Goal: Information Seeking & Learning: Learn about a topic

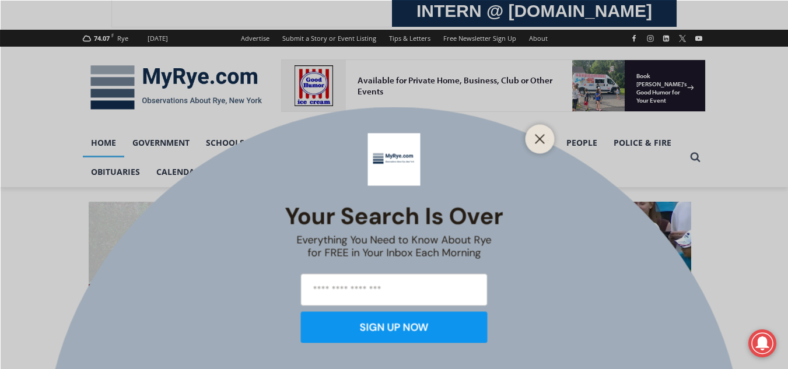
scroll to position [148, 0]
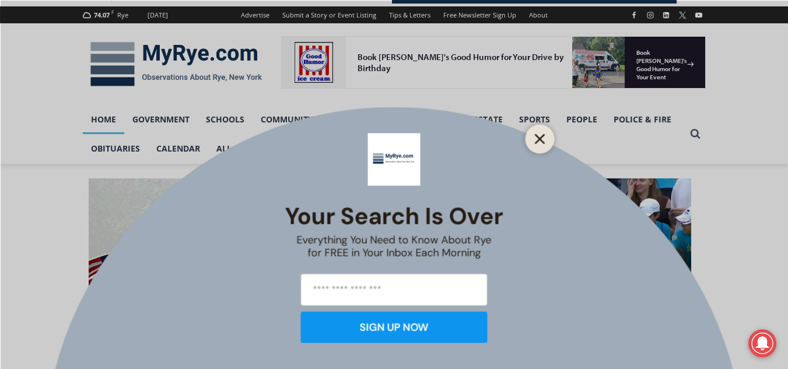
click at [541, 137] on line "Close" at bounding box center [539, 139] width 8 height 8
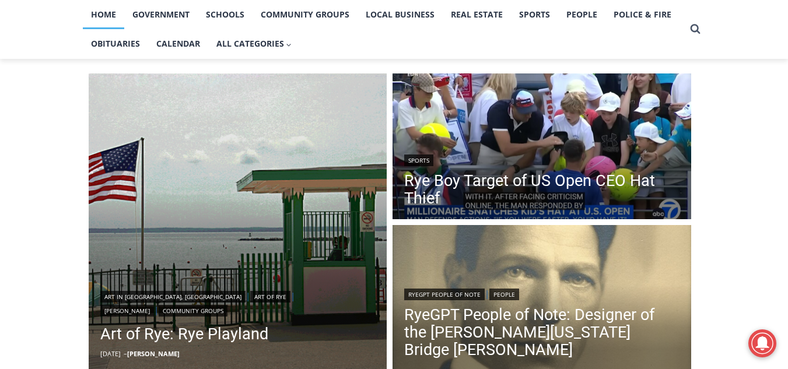
scroll to position [257, 0]
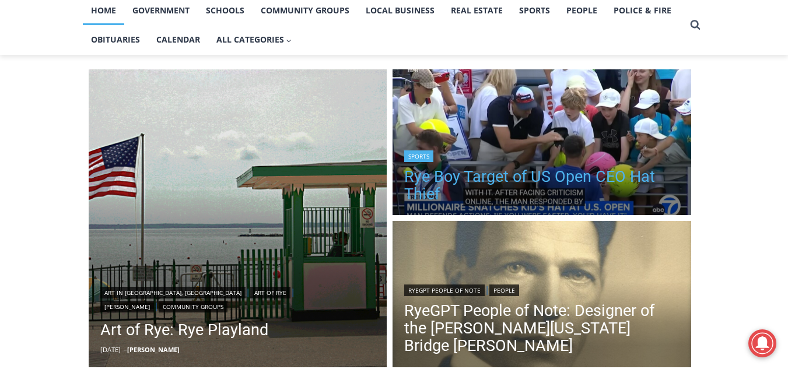
click at [534, 172] on link "Rye Boy Target of US Open CEO Hat Thief" at bounding box center [541, 185] width 275 height 35
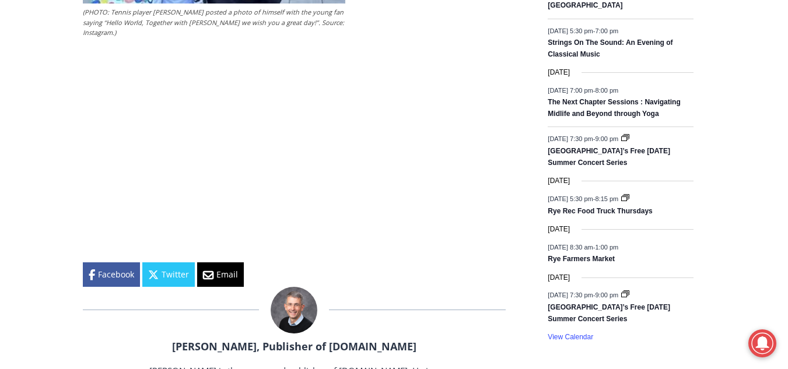
scroll to position [1699, 0]
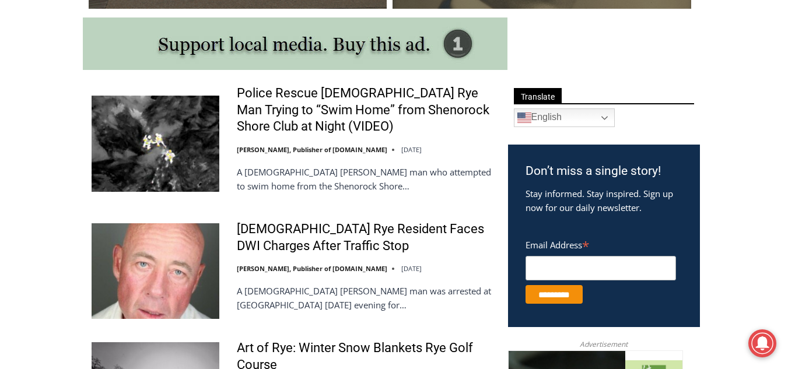
scroll to position [639, 0]
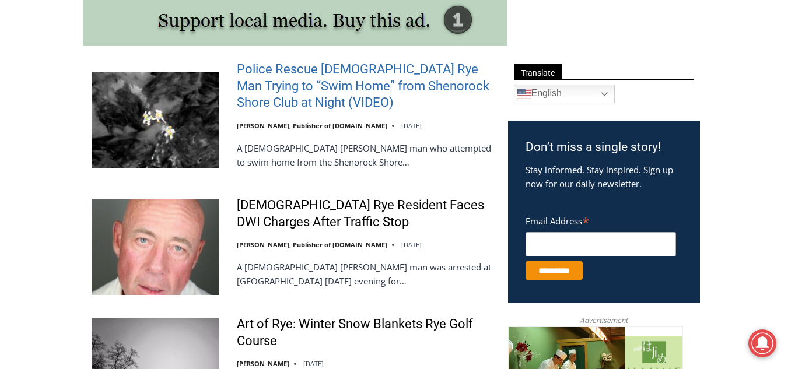
click at [270, 89] on link "Police Rescue 51 Year Old Rye Man Trying to “Swim Home” from Shenorock Shore Cl…" at bounding box center [365, 86] width 256 height 50
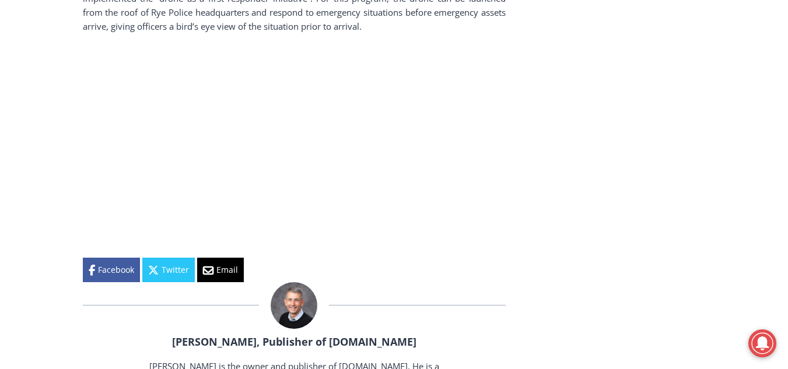
scroll to position [1750, 0]
